Goal: Task Accomplishment & Management: Complete application form

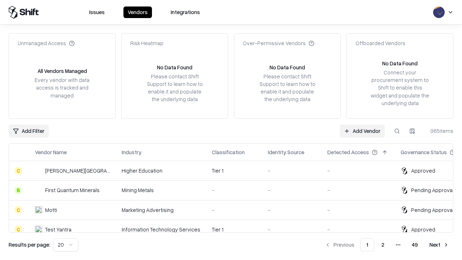
click at [362, 131] on link "Add Vendor" at bounding box center [362, 131] width 45 height 13
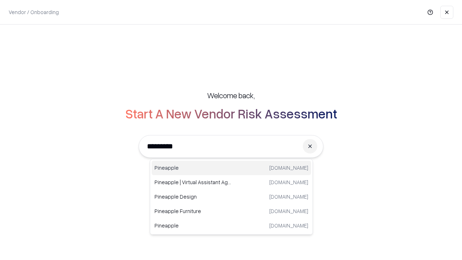
click at [232, 168] on div "Pineapple [DOMAIN_NAME]" at bounding box center [232, 168] width 160 height 14
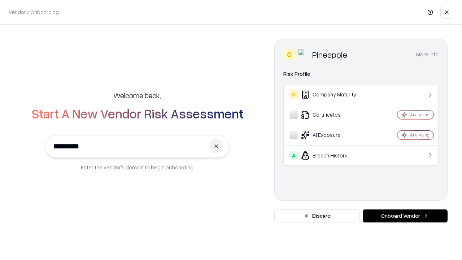
type input "*********"
click at [405, 216] on button "Onboard Vendor" at bounding box center [405, 216] width 85 height 13
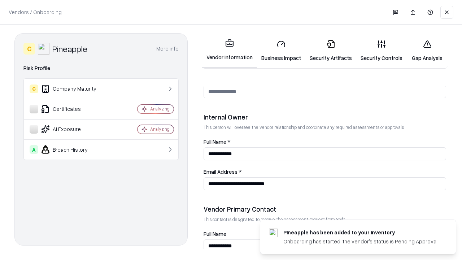
scroll to position [374, 0]
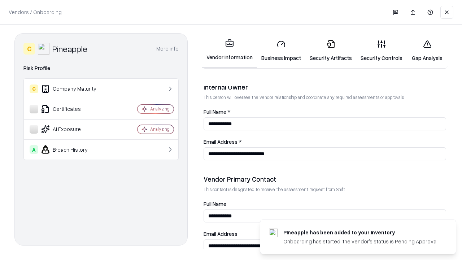
click at [331, 51] on link "Security Artifacts" at bounding box center [331, 51] width 51 height 34
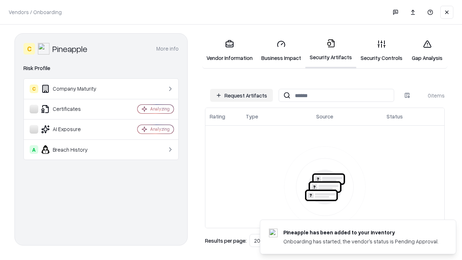
click at [242, 95] on button "Request Artifacts" at bounding box center [241, 95] width 63 height 13
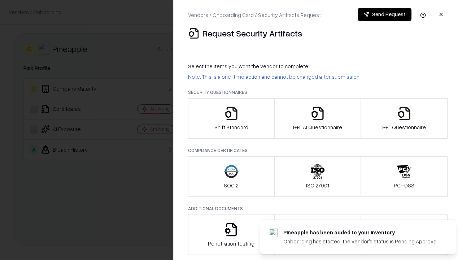
click at [404, 118] on icon "button" at bounding box center [404, 113] width 14 height 14
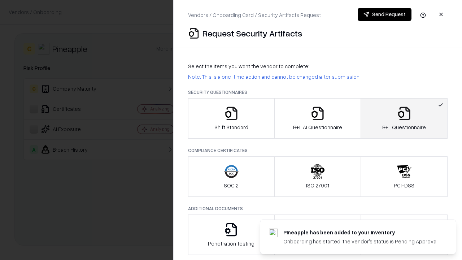
click at [318, 118] on icon "button" at bounding box center [318, 113] width 14 height 14
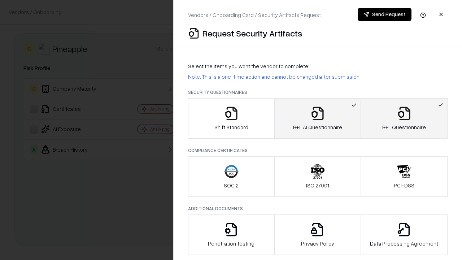
click at [385, 14] on button "Send Request" at bounding box center [385, 14] width 54 height 13
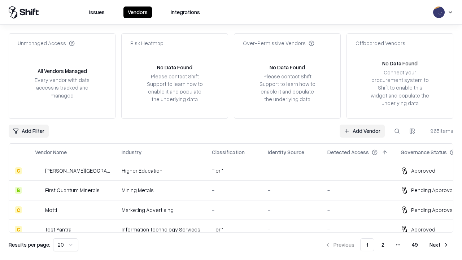
click at [362, 131] on link "Add Vendor" at bounding box center [362, 131] width 45 height 13
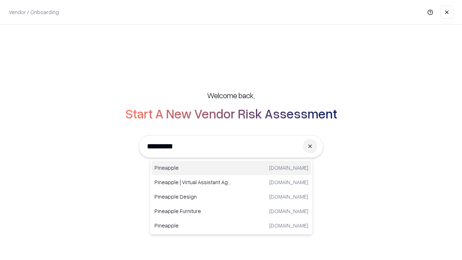
click at [232, 168] on div "Pineapple [DOMAIN_NAME]" at bounding box center [232, 168] width 160 height 14
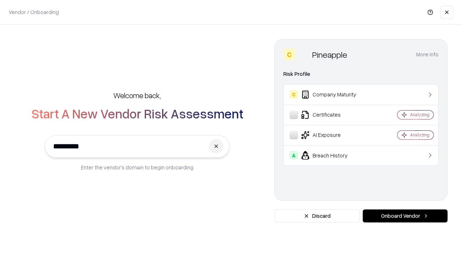
type input "*********"
click at [405, 216] on button "Onboard Vendor" at bounding box center [405, 216] width 85 height 13
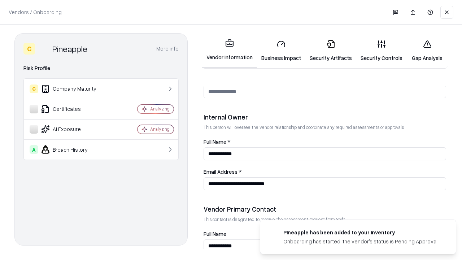
scroll to position [374, 0]
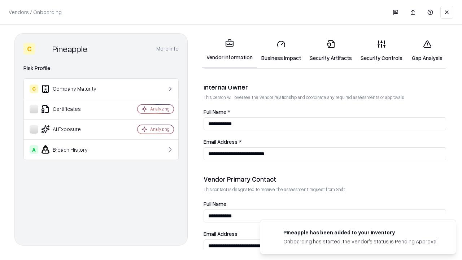
click at [427, 51] on link "Gap Analysis" at bounding box center [427, 51] width 41 height 34
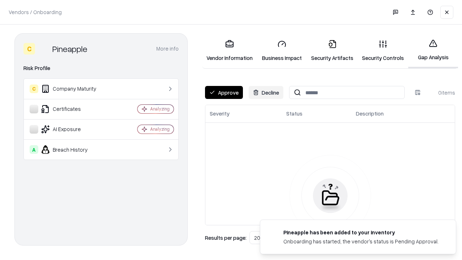
click at [224, 92] on button "Approve" at bounding box center [224, 92] width 38 height 13
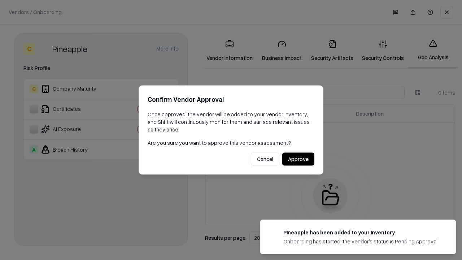
click at [298, 159] on button "Approve" at bounding box center [298, 159] width 32 height 13
